Goal: Information Seeking & Learning: Learn about a topic

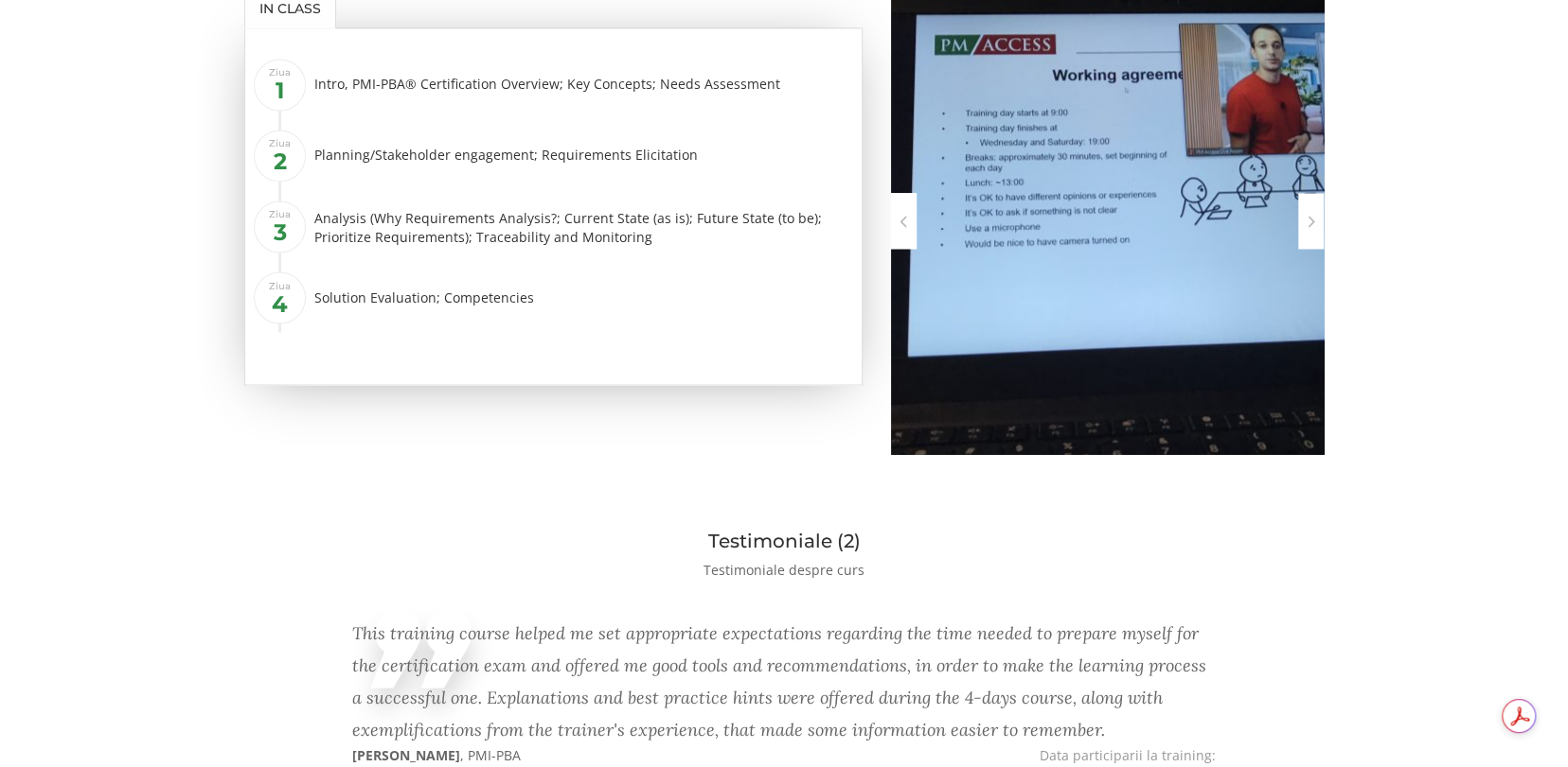
scroll to position [1766, 0]
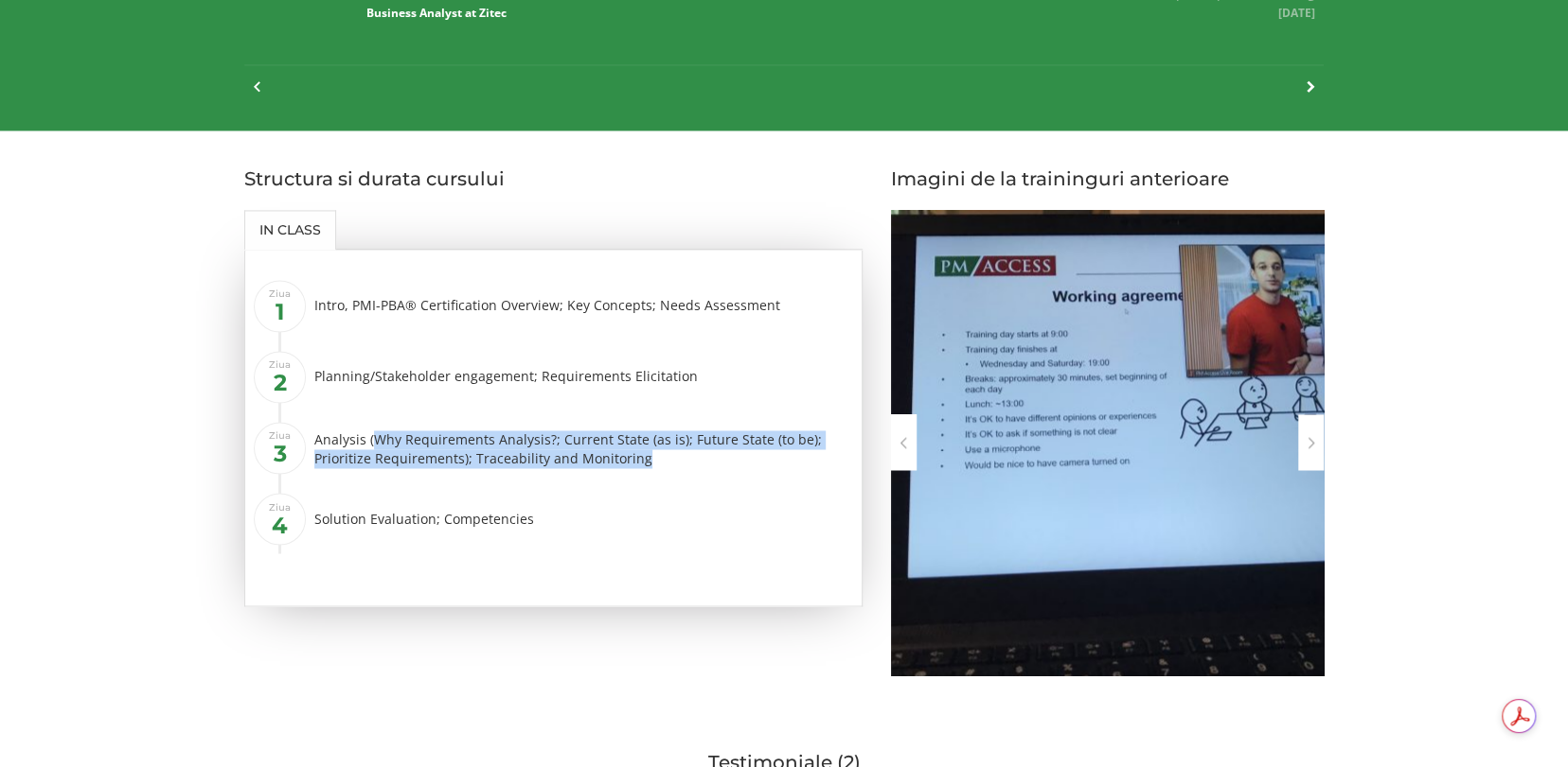
drag, startPoint x: 374, startPoint y: 438, endPoint x: 650, endPoint y: 454, distance: 276.5
click at [650, 454] on div "Analysis (Why Requirements Analysis?; Current State (as is); Future State (to b…" at bounding box center [580, 449] width 533 height 38
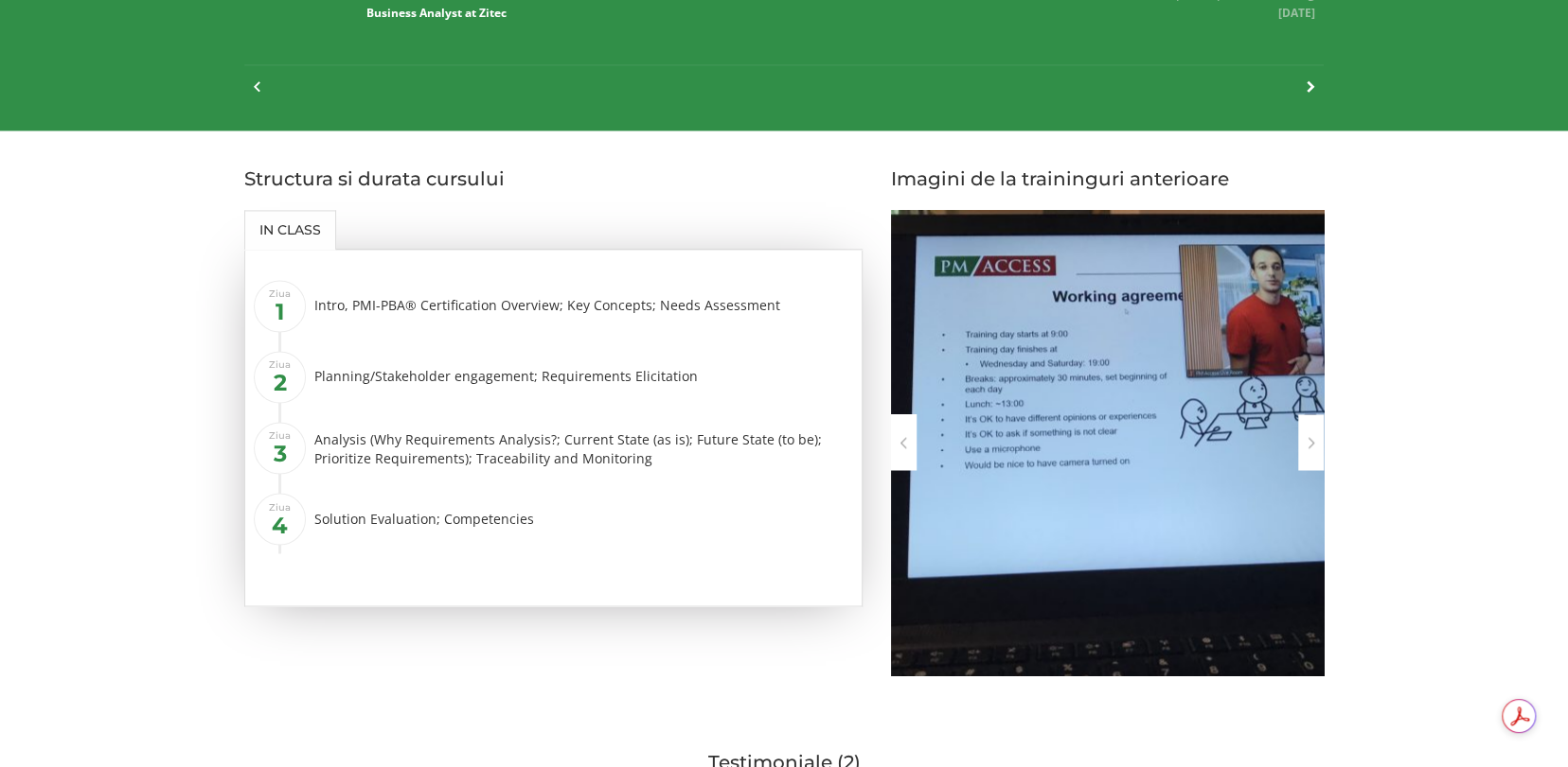
click at [621, 506] on div "Solution Evaluation; Competencies" at bounding box center [580, 518] width 533 height 33
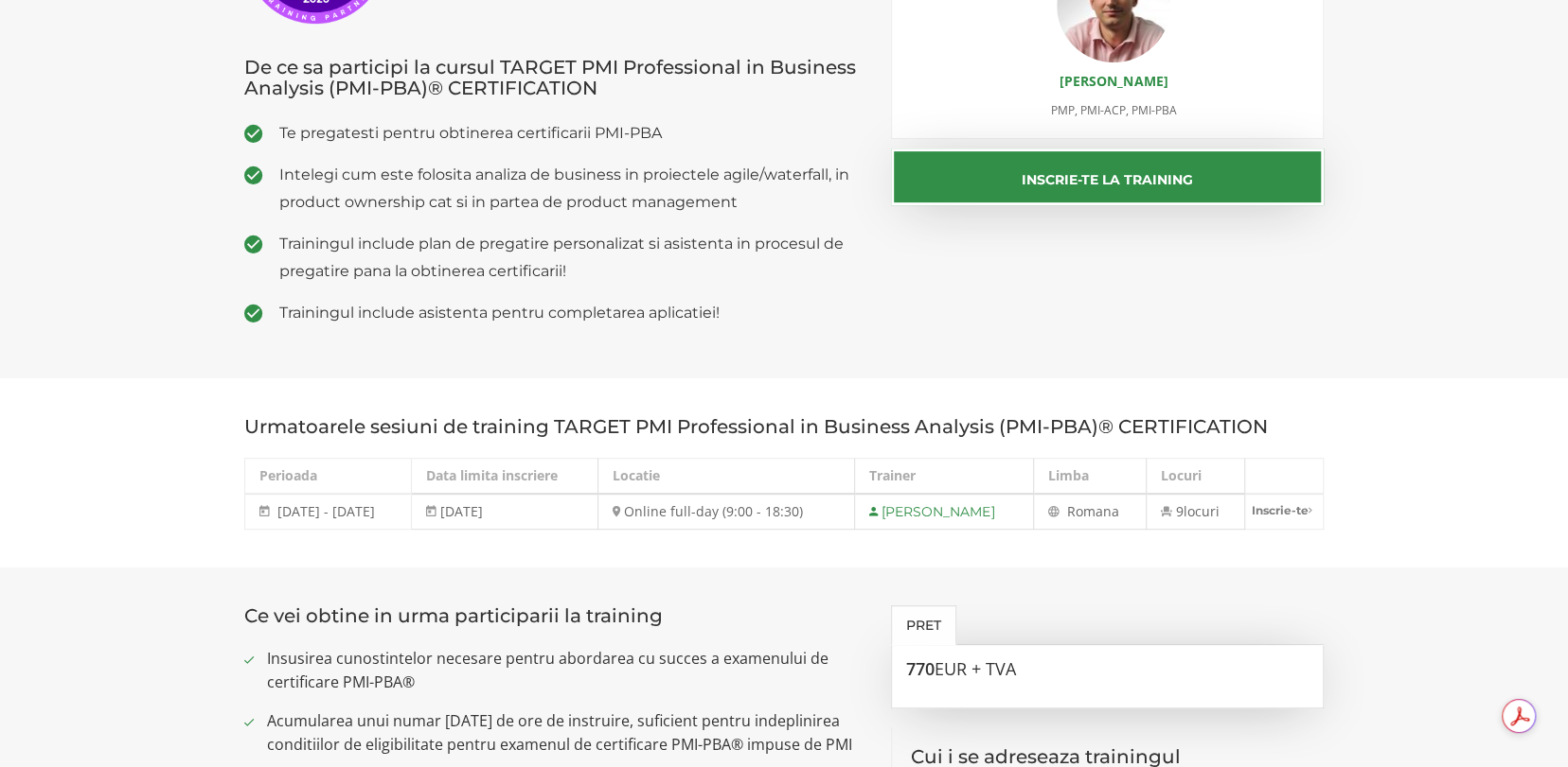
scroll to position [252, 0]
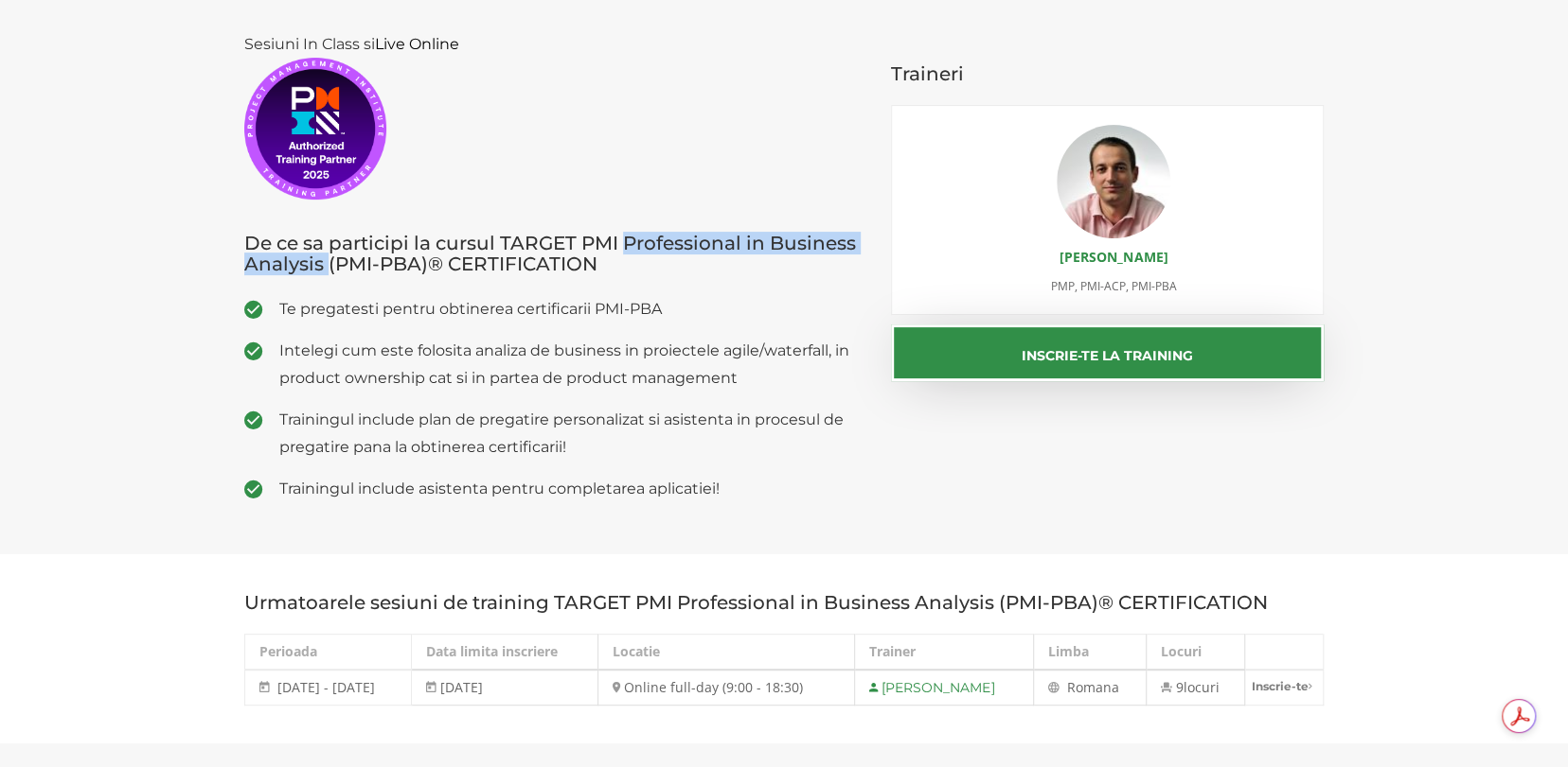
drag, startPoint x: 622, startPoint y: 239, endPoint x: 325, endPoint y: 264, distance: 298.1
click at [325, 264] on h3 "De ce sa participi la cursul TARGET PMI Professional in Business Analysis (PMI-…" at bounding box center [553, 253] width 618 height 42
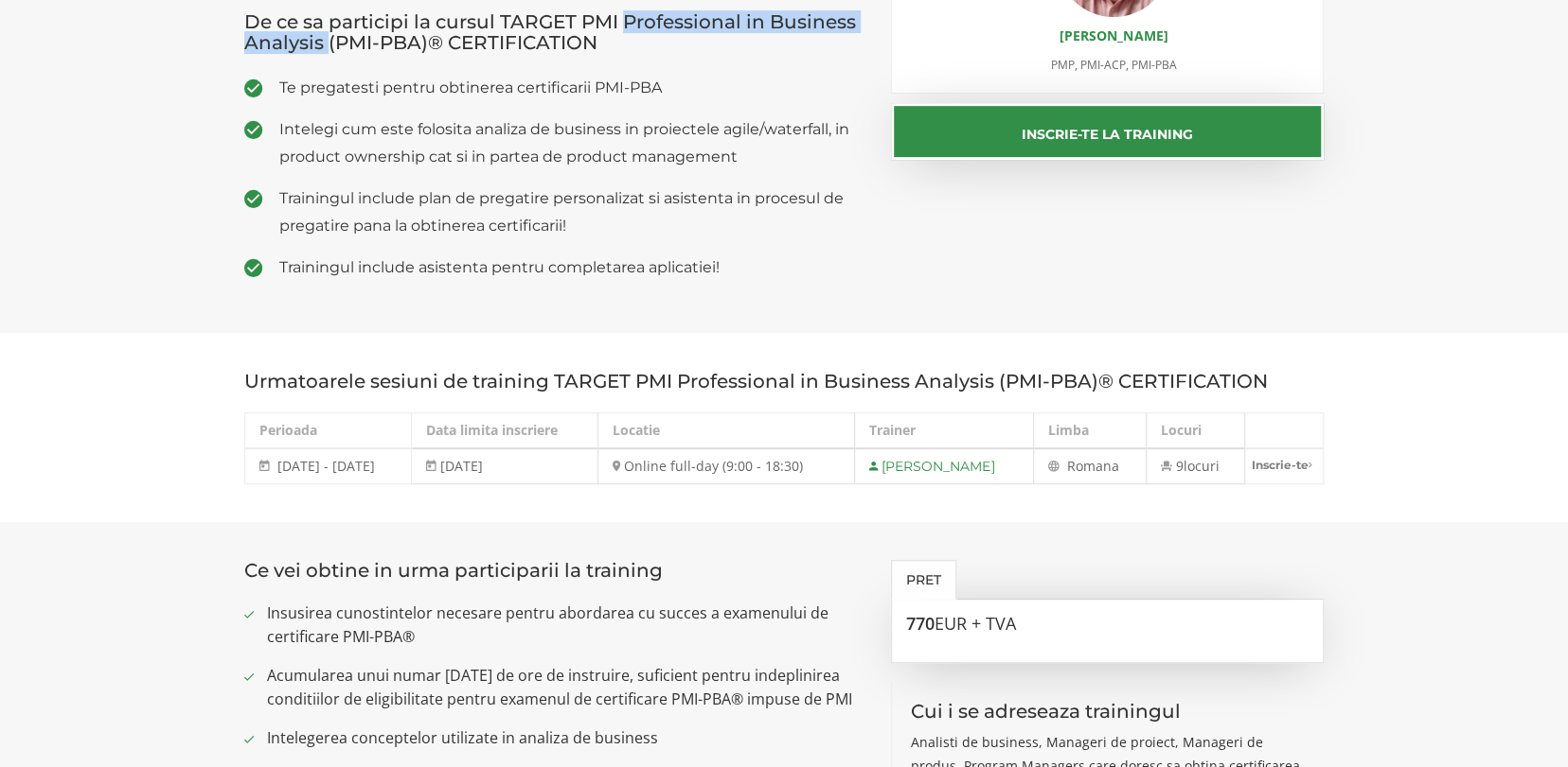
scroll to position [694, 0]
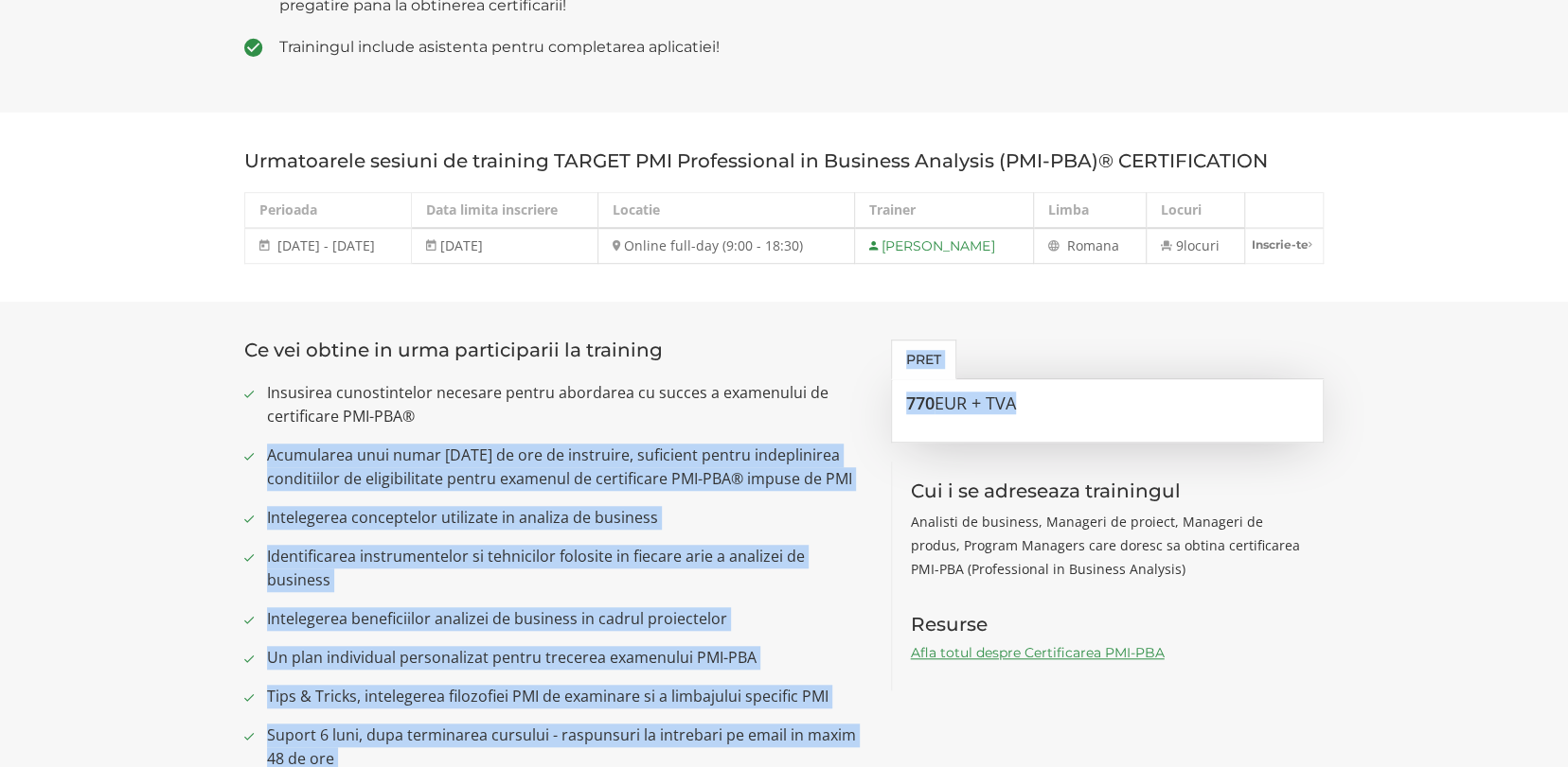
drag, startPoint x: 1019, startPoint y: 403, endPoint x: 865, endPoint y: 405, distance: 154.0
click at [865, 405] on div "Ce vei obtine in urma participarii la training Insusirea cunostintelor necesare…" at bounding box center [783, 563] width 1107 height 447
click at [1001, 411] on span "EUR + TVA" at bounding box center [976, 402] width 82 height 22
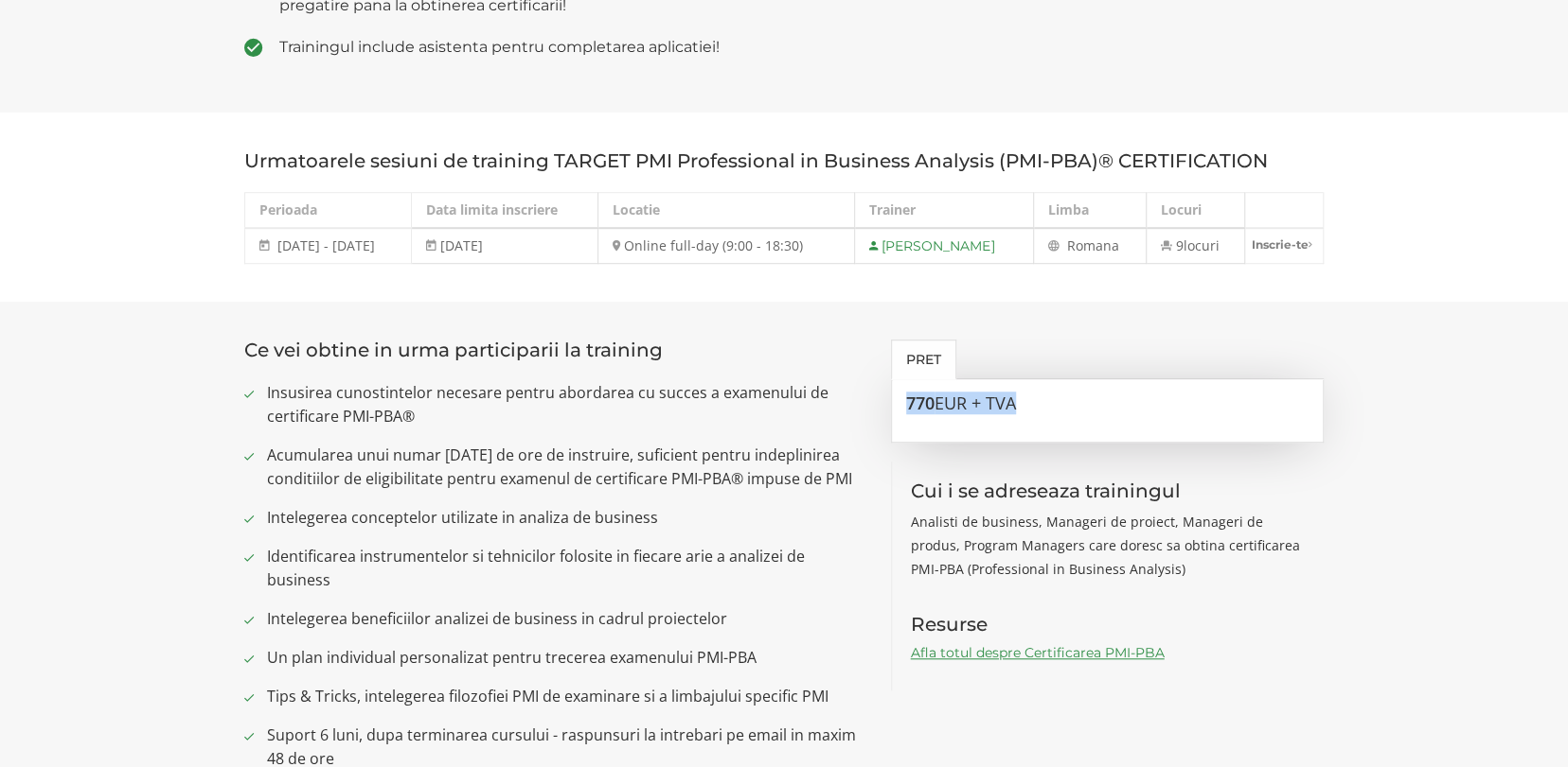
drag, startPoint x: 1021, startPoint y: 400, endPoint x: 903, endPoint y: 395, distance: 118.1
click at [903, 395] on div "770 EUR + TVA" at bounding box center [1107, 411] width 433 height 63
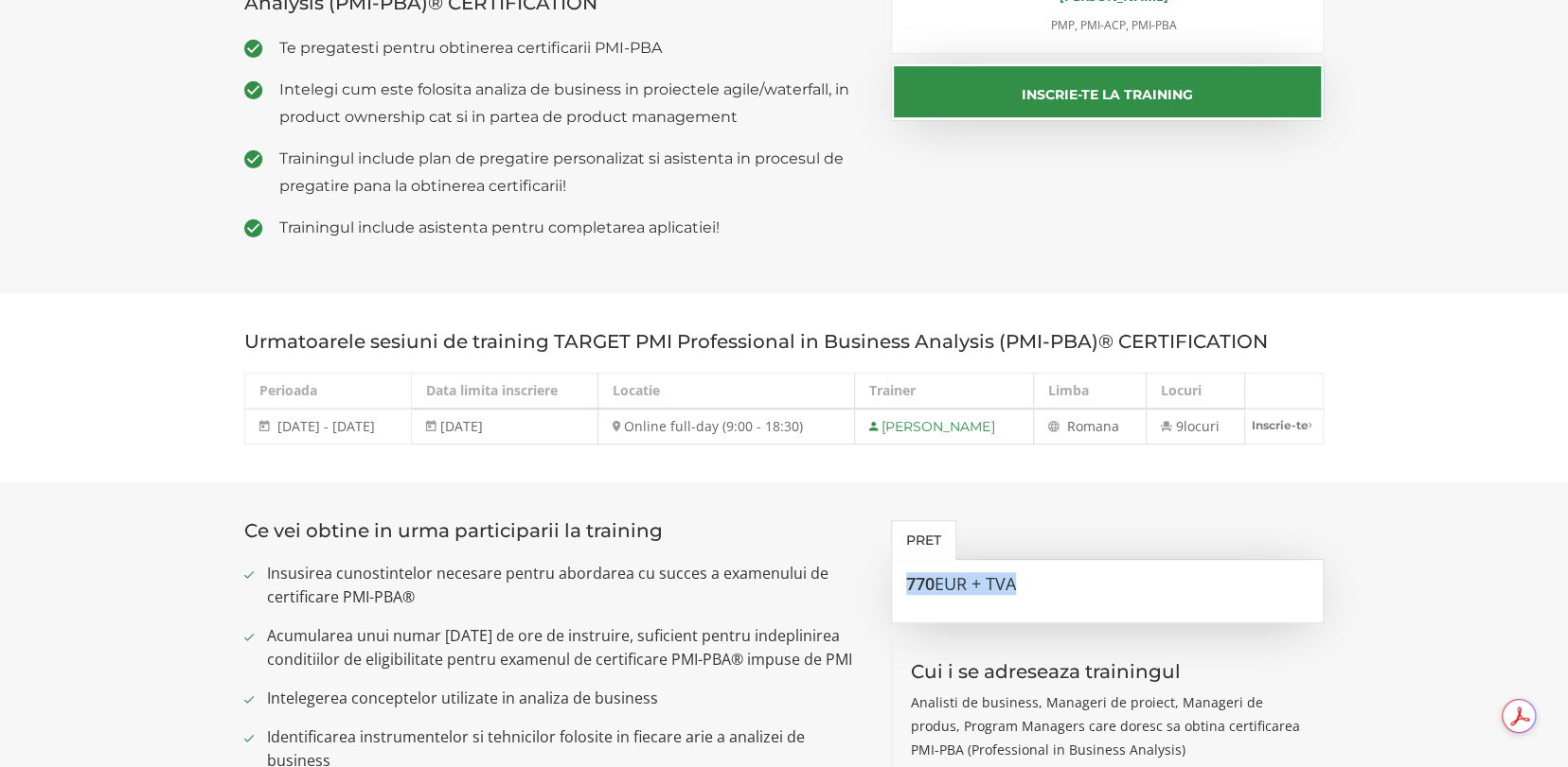
scroll to position [252, 0]
